Goal: Communication & Community: Answer question/provide support

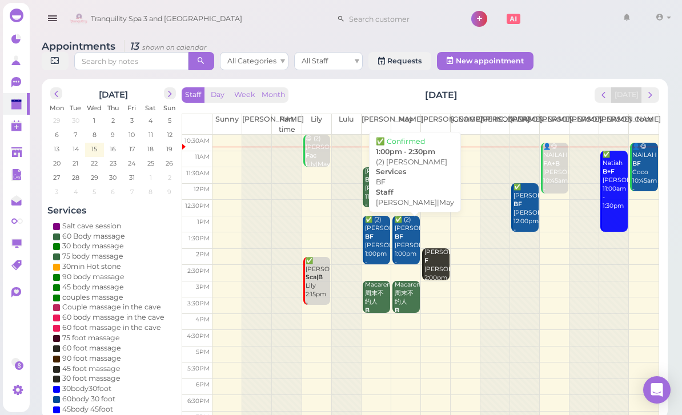
click at [415, 228] on div "✅ (2) [PERSON_NAME] BF [PERSON_NAME]|May 1:00pm - 2:30pm" at bounding box center [407, 245] width 26 height 59
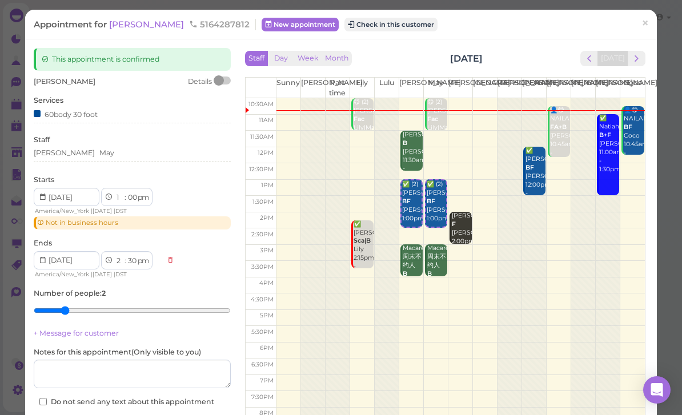
click at [131, 21] on span "[PERSON_NAME]" at bounding box center [147, 24] width 77 height 11
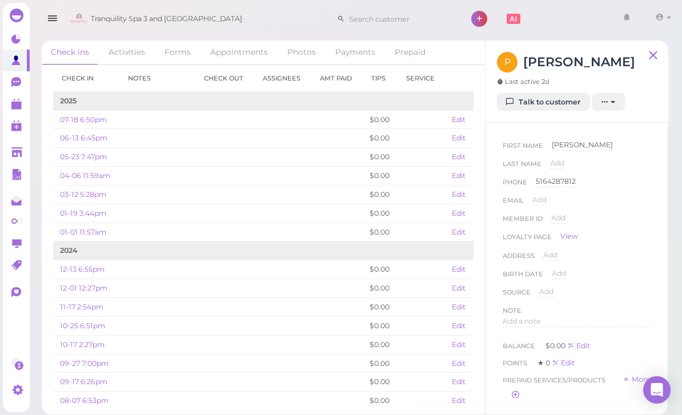
click at [558, 108] on link "Talk to customer" at bounding box center [543, 102] width 93 height 18
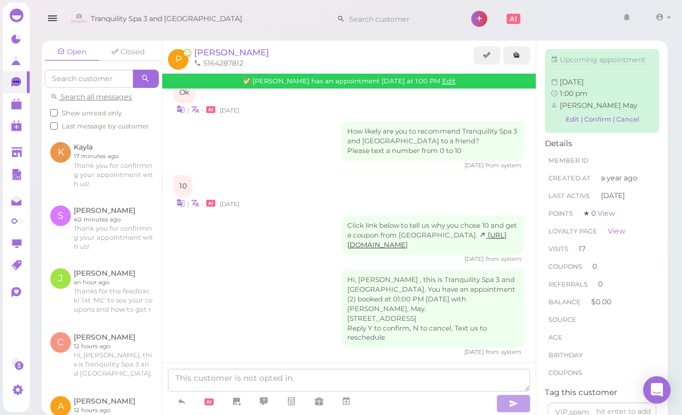
scroll to position [37, 0]
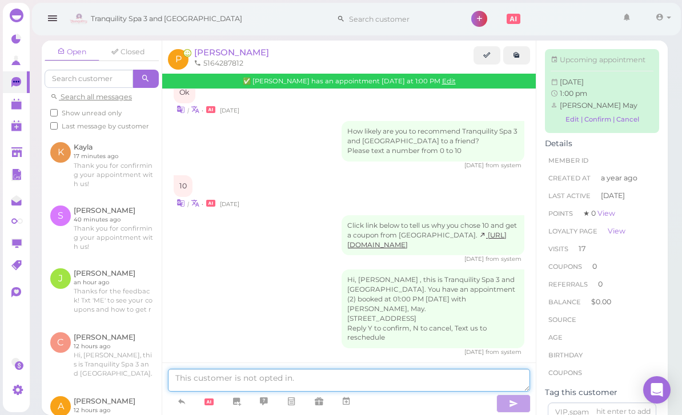
click at [220, 379] on textarea at bounding box center [349, 380] width 362 height 23
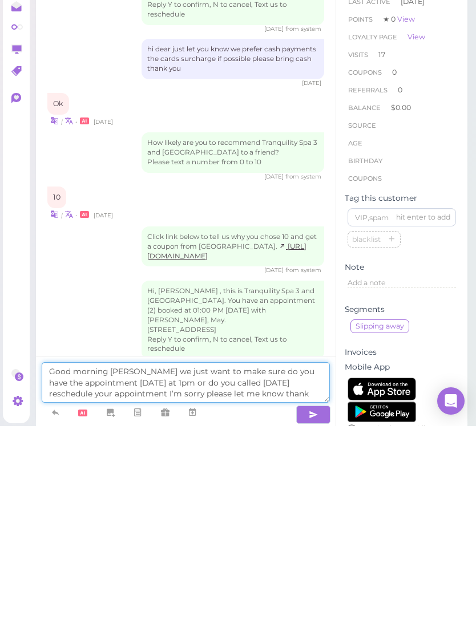
type textarea "Good morning [PERSON_NAME] we just want to make sure do you have the appointmen…"
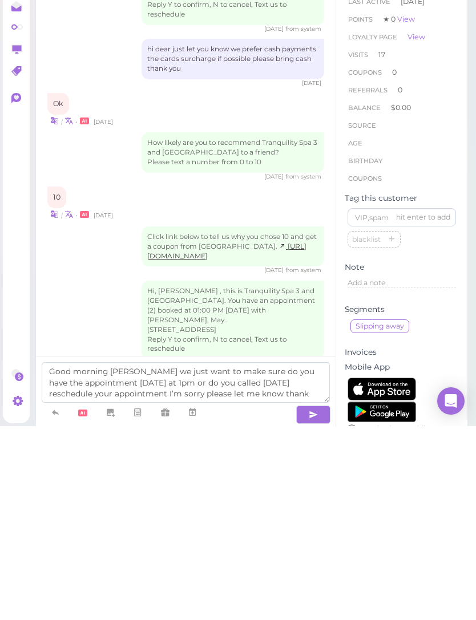
click at [314, 414] on icon "button" at bounding box center [313, 608] width 9 height 11
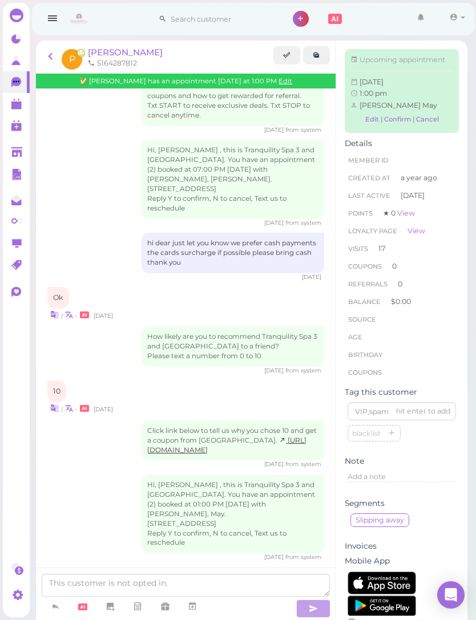
scroll to position [1248, 0]
